Goal: Information Seeking & Learning: Learn about a topic

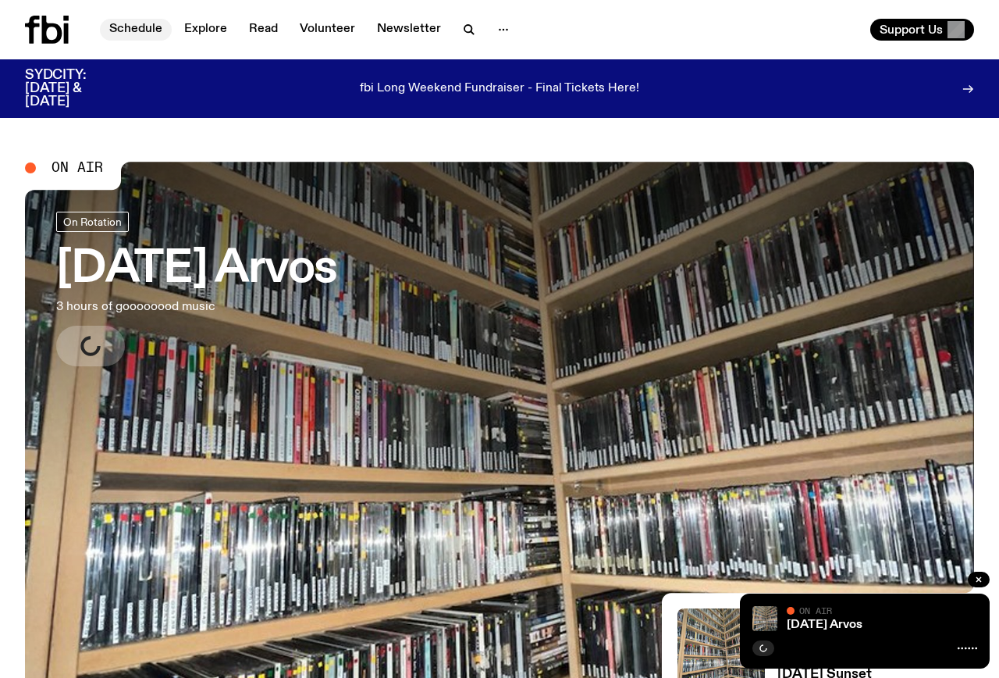
click at [148, 23] on link "Schedule" at bounding box center [136, 30] width 72 height 22
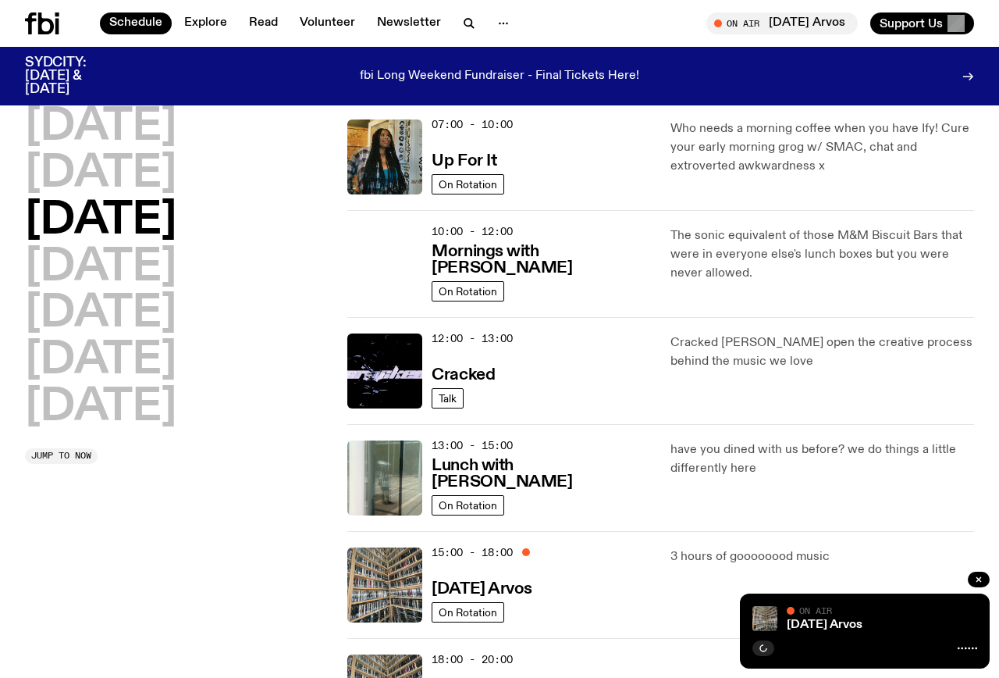
scroll to position [154, 0]
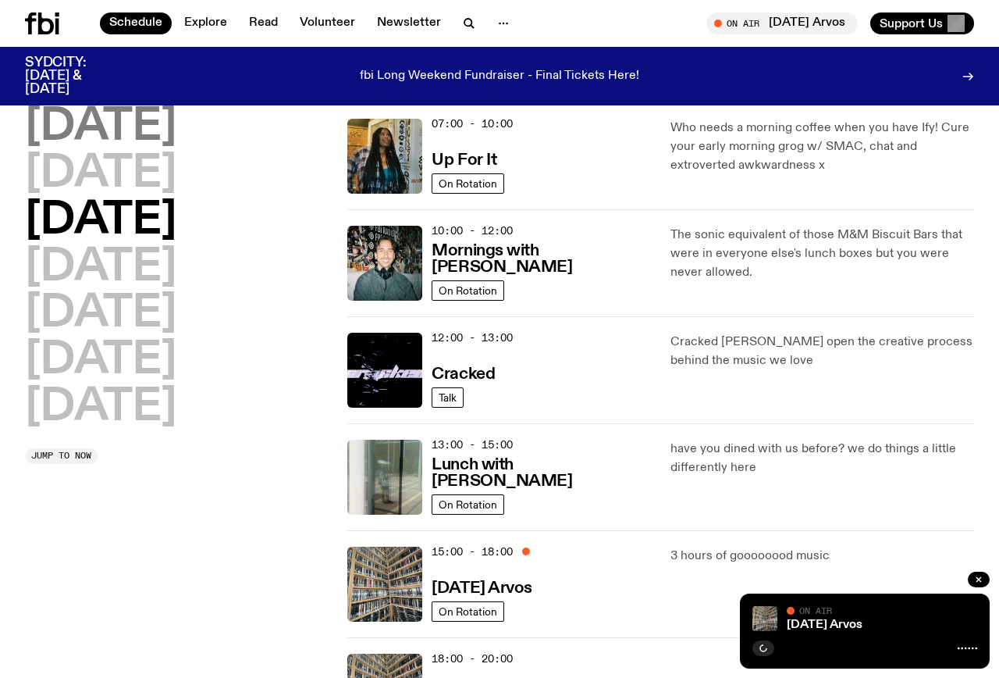
click at [145, 130] on h2 "[DATE]" at bounding box center [100, 127] width 151 height 44
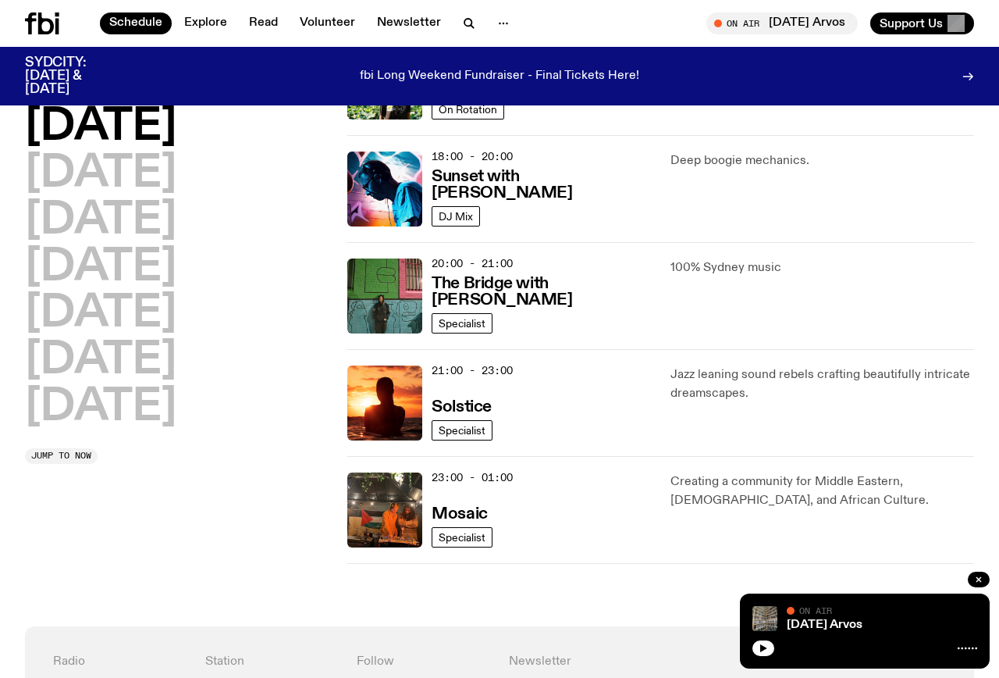
scroll to position [518, 0]
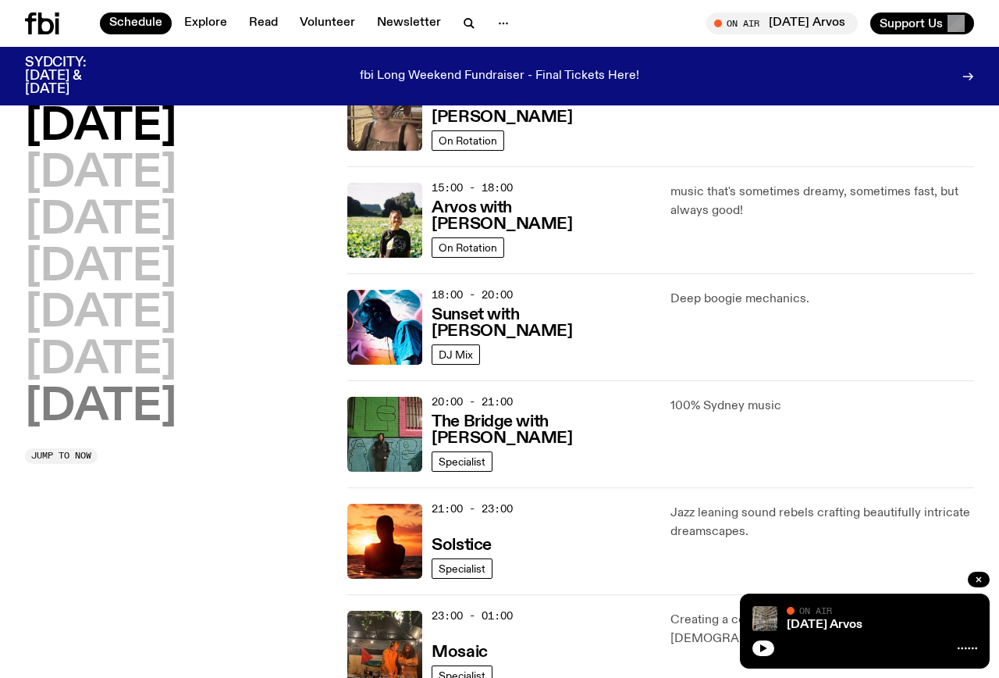
click at [161, 405] on h2 "[DATE]" at bounding box center [100, 408] width 151 height 44
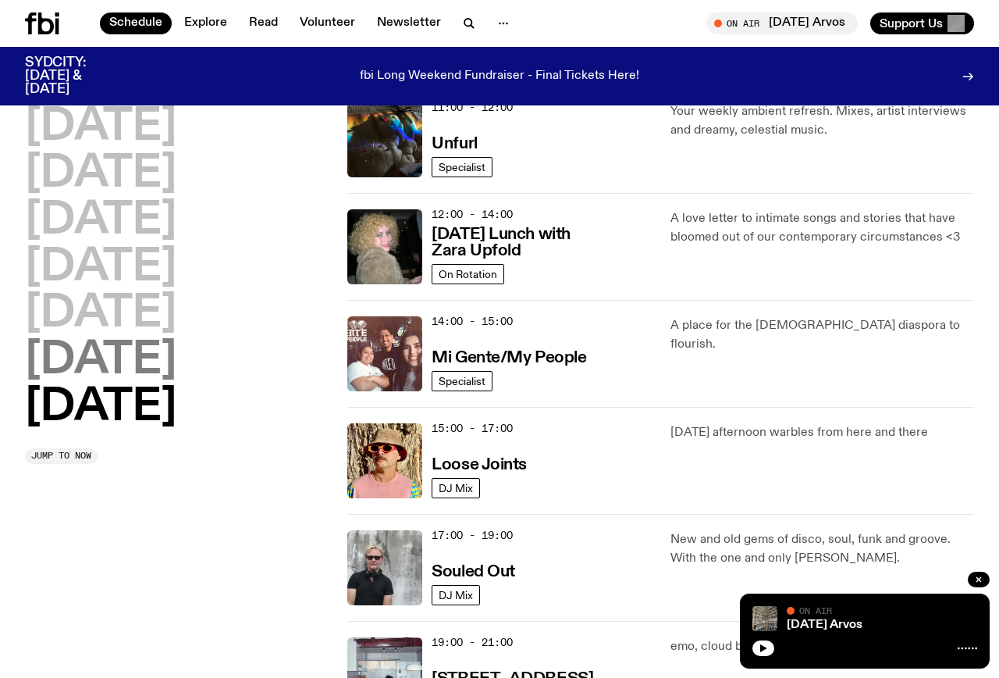
click at [145, 373] on h2 "[DATE]" at bounding box center [100, 361] width 151 height 44
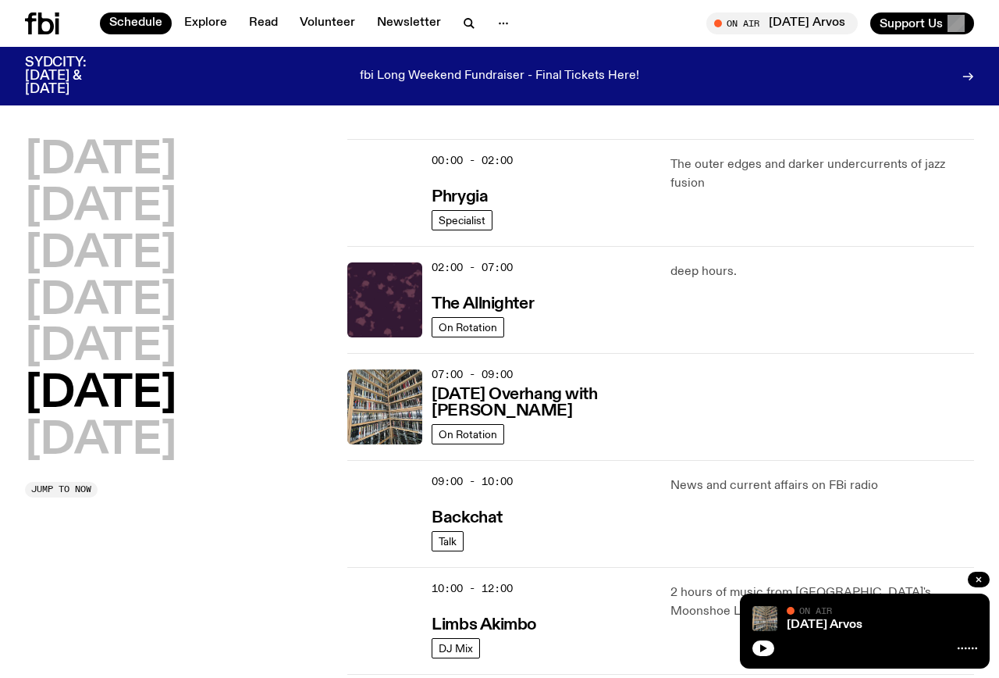
scroll to position [0, 0]
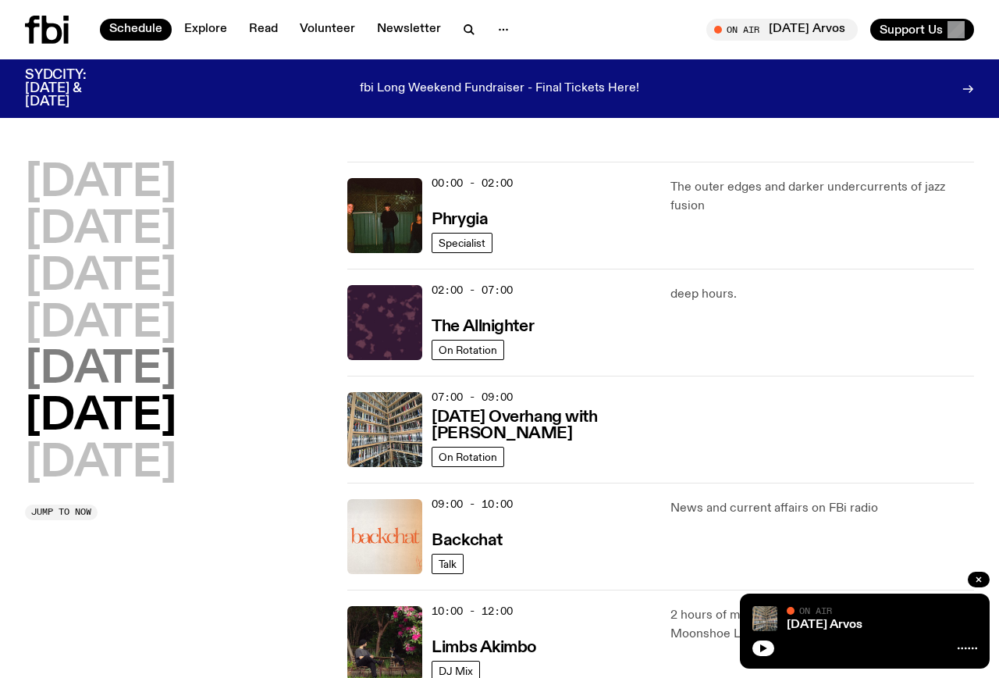
click at [114, 362] on h2 "[DATE]" at bounding box center [100, 370] width 151 height 44
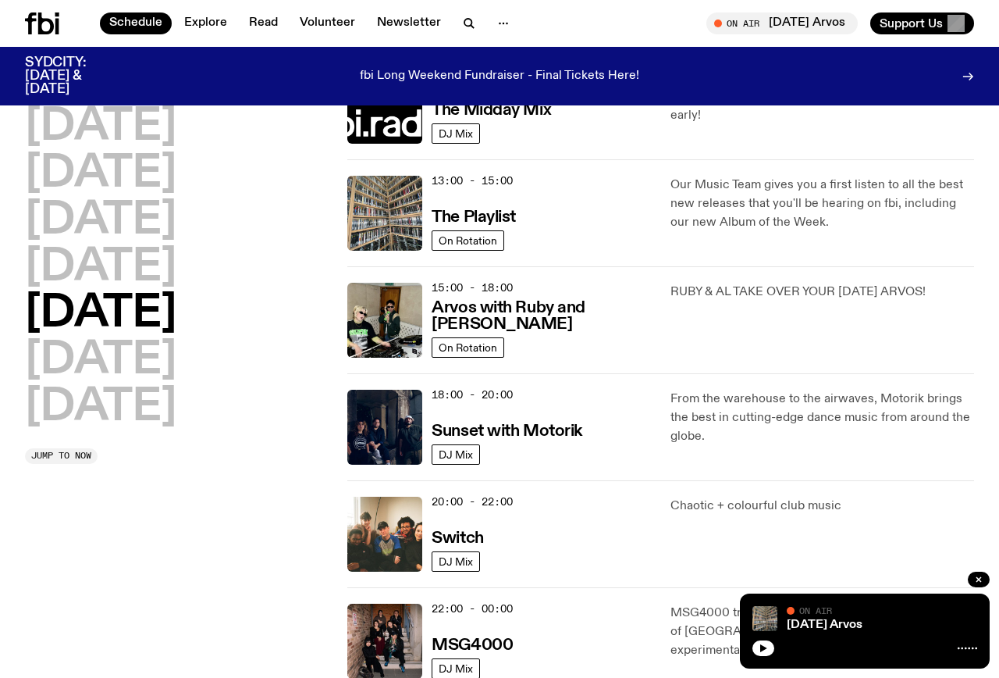
scroll to position [411, 0]
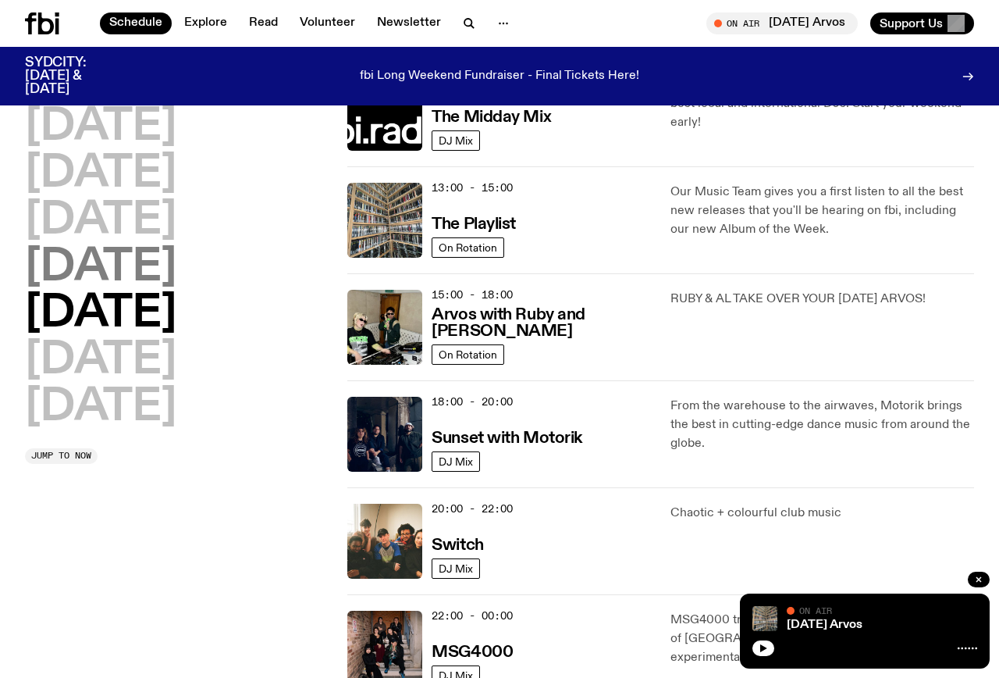
click at [162, 270] on h2 "[DATE]" at bounding box center [100, 268] width 151 height 44
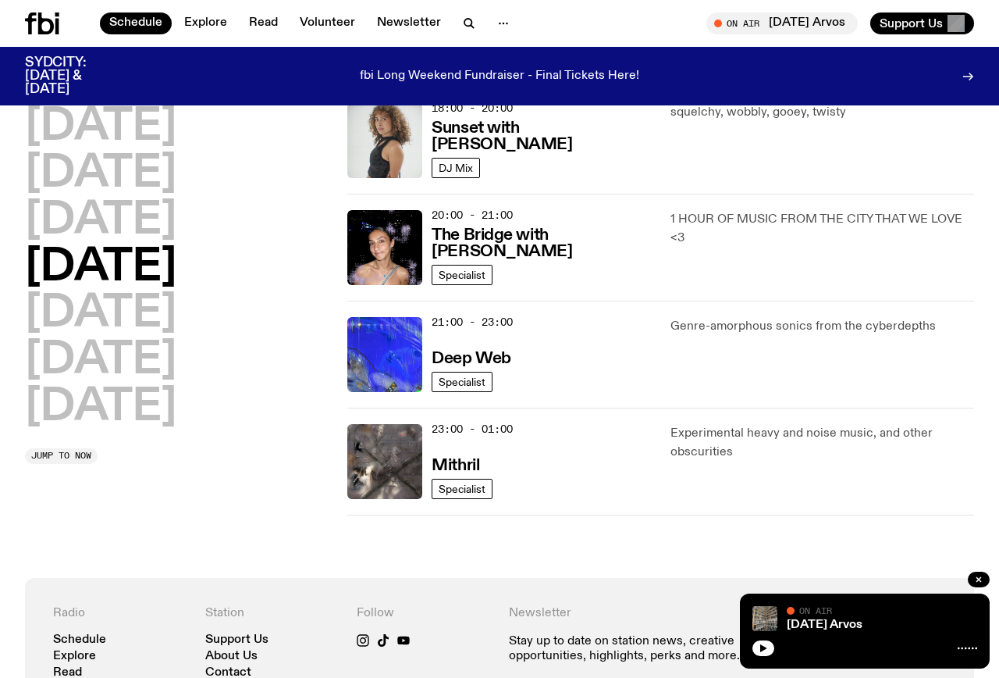
scroll to position [710, 0]
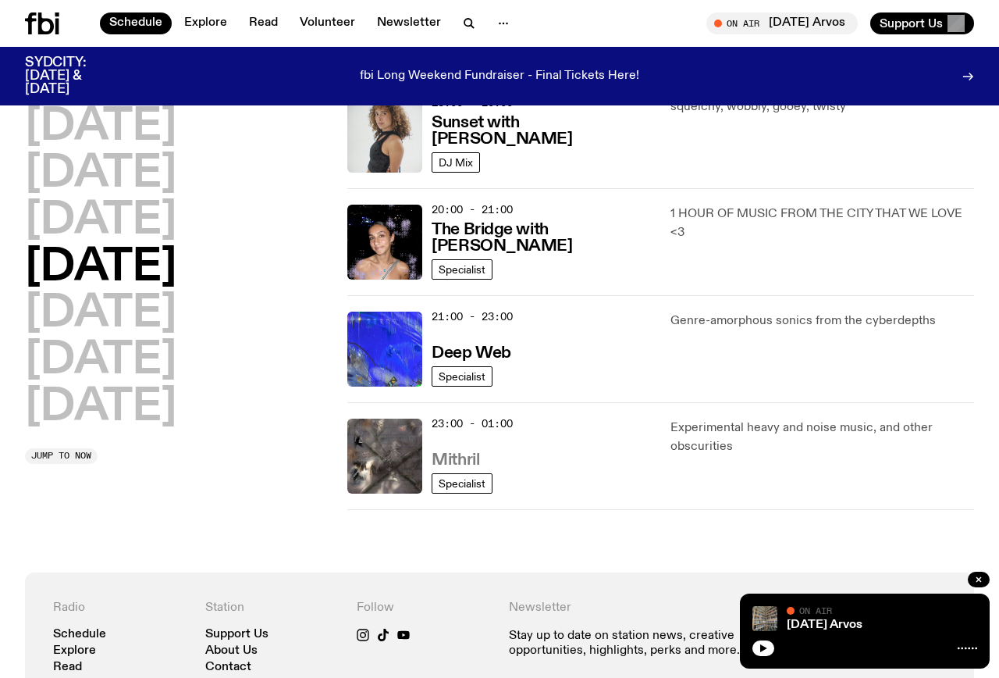
click at [443, 459] on h3 "Mithril" at bounding box center [456, 460] width 48 height 16
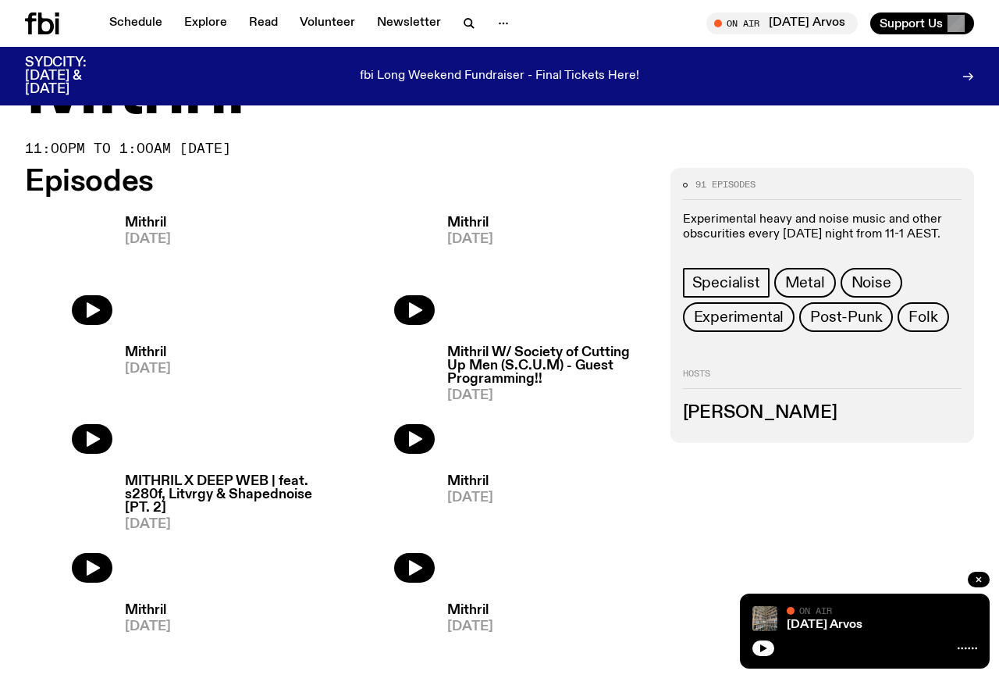
scroll to position [45, 0]
